Goal: Find specific page/section: Find specific page/section

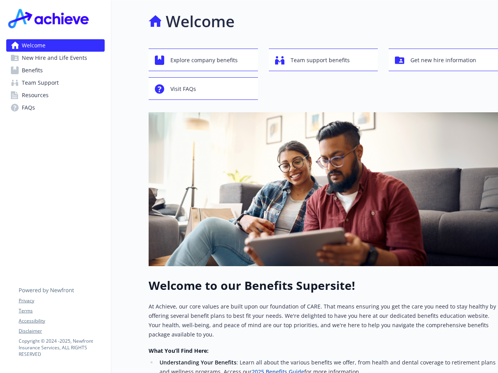
click at [249, 187] on img at bounding box center [323, 189] width 349 height 154
click at [61, 321] on link "Accessibility" at bounding box center [62, 321] width 86 height 7
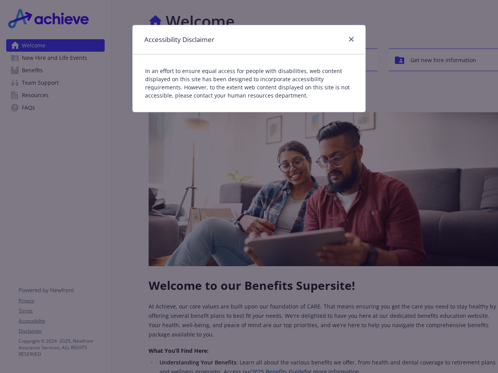
click at [61, 331] on div "Accessibility Disclaimer In an effort to ensure equal access for people with di…" at bounding box center [249, 186] width 498 height 373
click at [203, 60] on div "In an effort to ensure equal access for people with disabilities, web content d…" at bounding box center [249, 83] width 233 height 58
click at [323, 60] on div "In an effort to ensure equal access for people with disabilities, web content d…" at bounding box center [249, 83] width 233 height 58
click at [443, 60] on div "Accessibility Disclaimer In an effort to ensure equal access for people with di…" at bounding box center [249, 186] width 498 height 373
click at [203, 89] on p "In an effort to ensure equal access for people with disabilities, web content d…" at bounding box center [249, 83] width 208 height 33
